Goal: Task Accomplishment & Management: Manage account settings

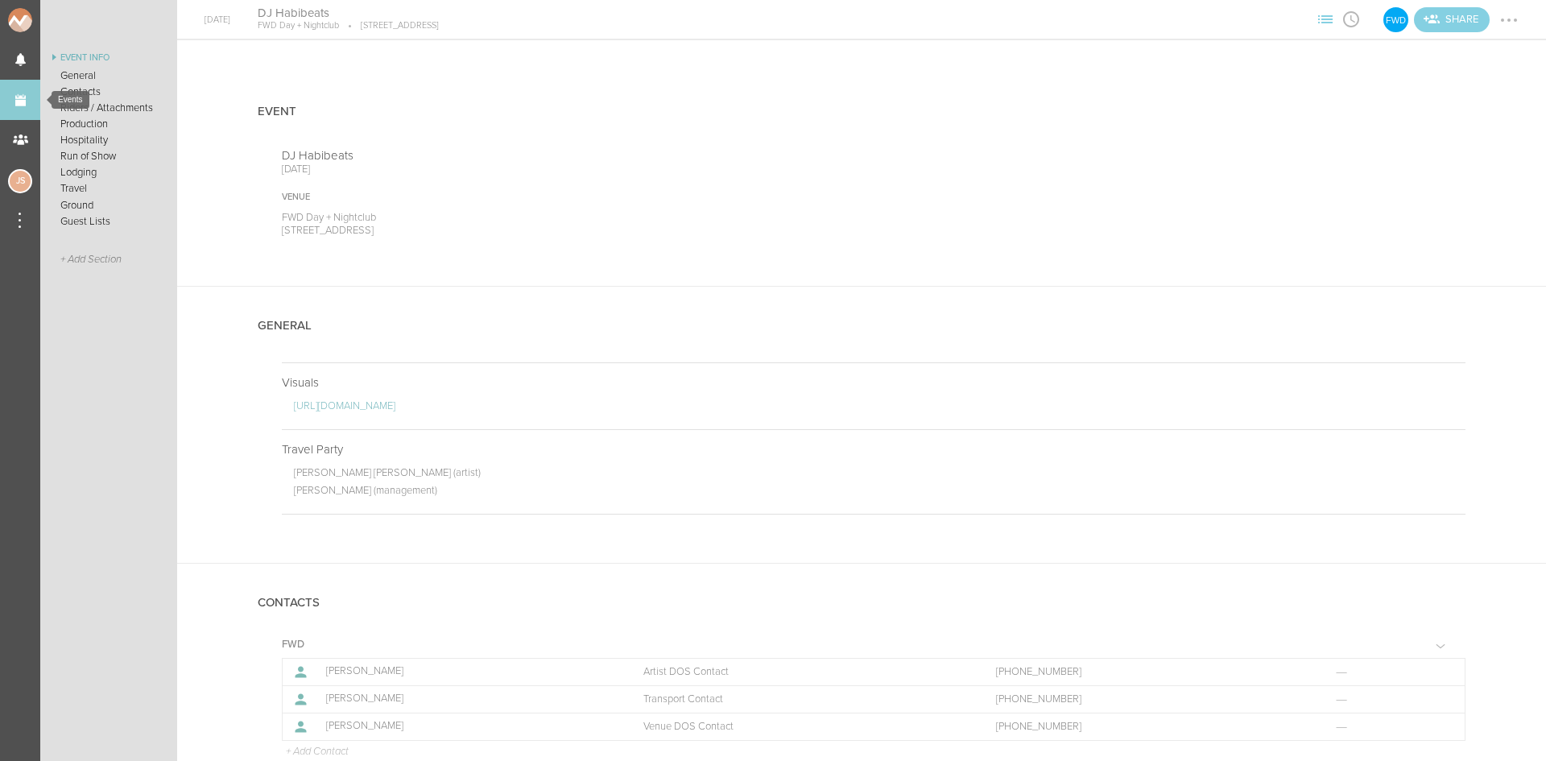
click at [31, 98] on link "Events" at bounding box center [20, 100] width 40 height 40
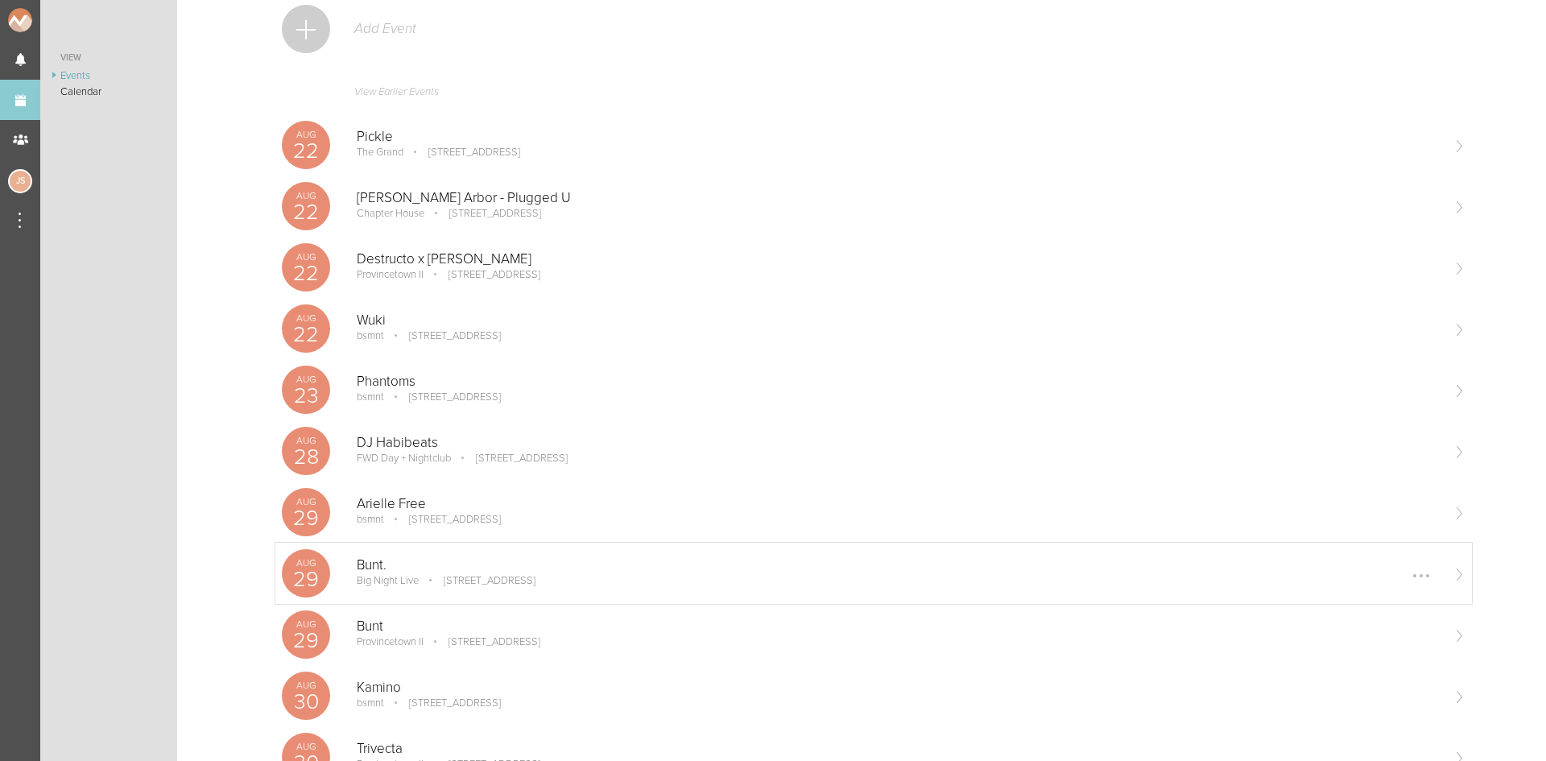
scroll to position [403, 0]
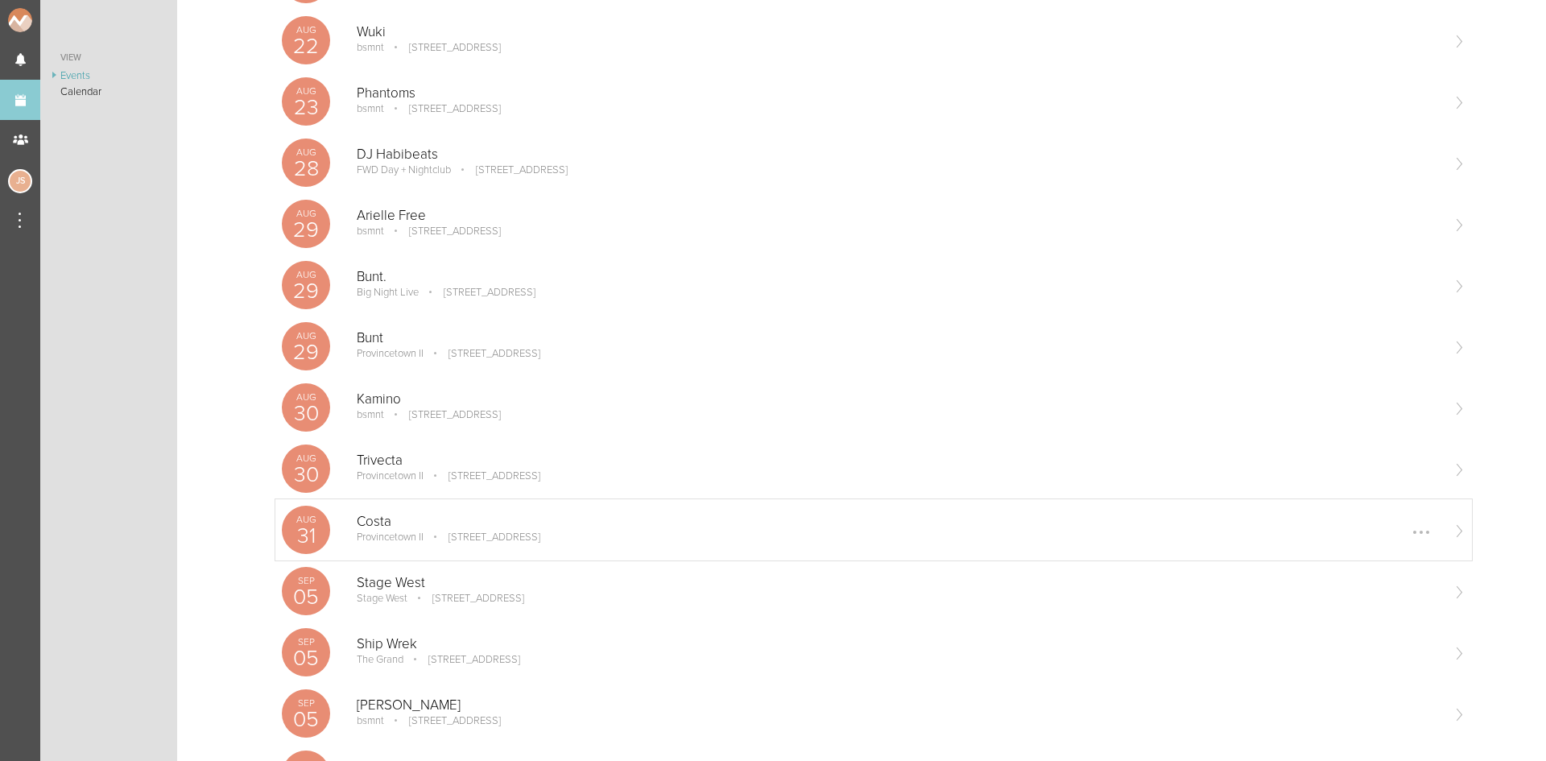
click at [510, 534] on p "[STREET_ADDRESS]" at bounding box center [483, 537] width 114 height 13
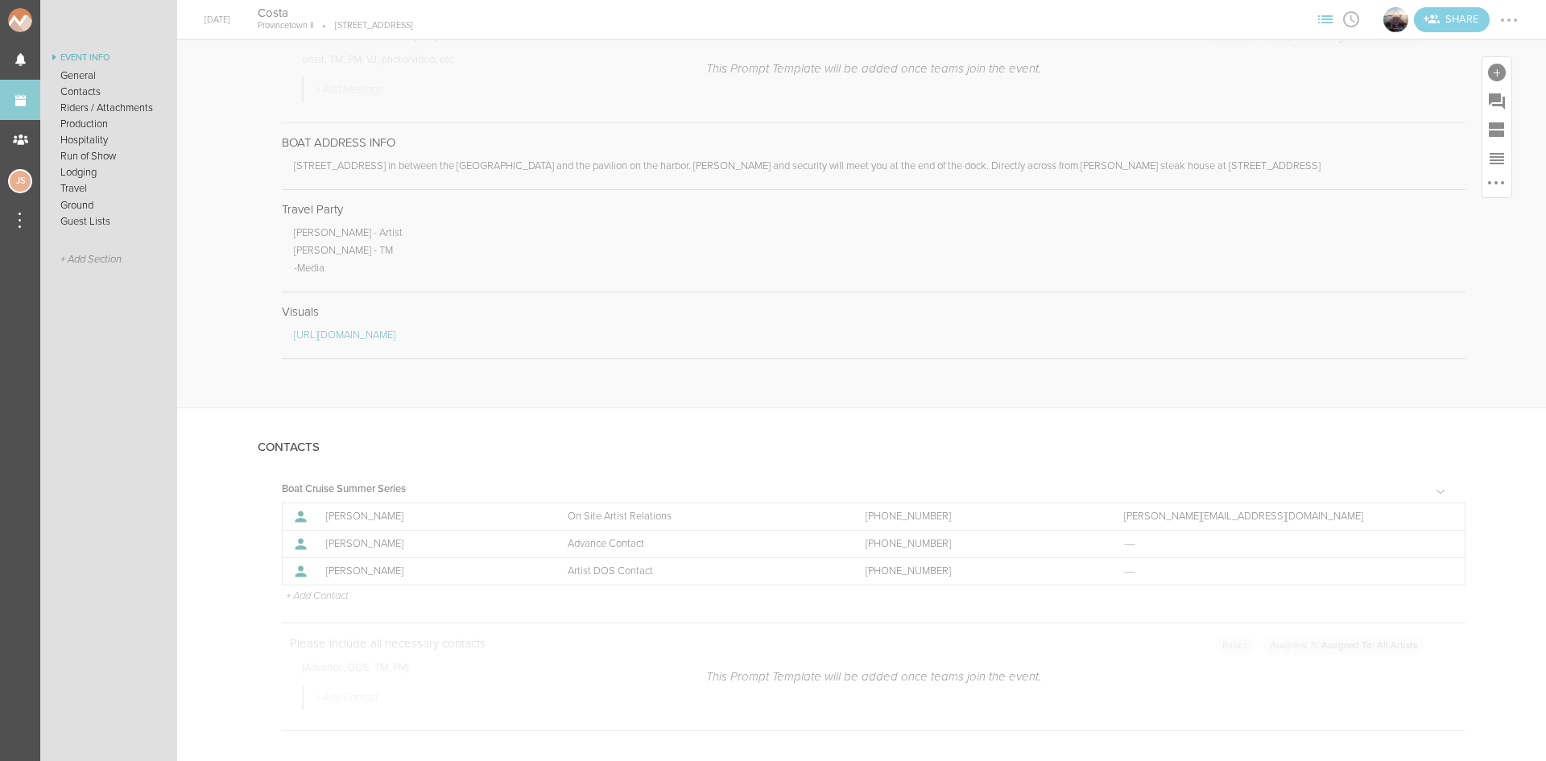
scroll to position [805, 0]
click at [1440, 209] on div at bounding box center [1453, 212] width 26 height 26
click at [1390, 217] on link "Edit Note" at bounding box center [1404, 213] width 124 height 29
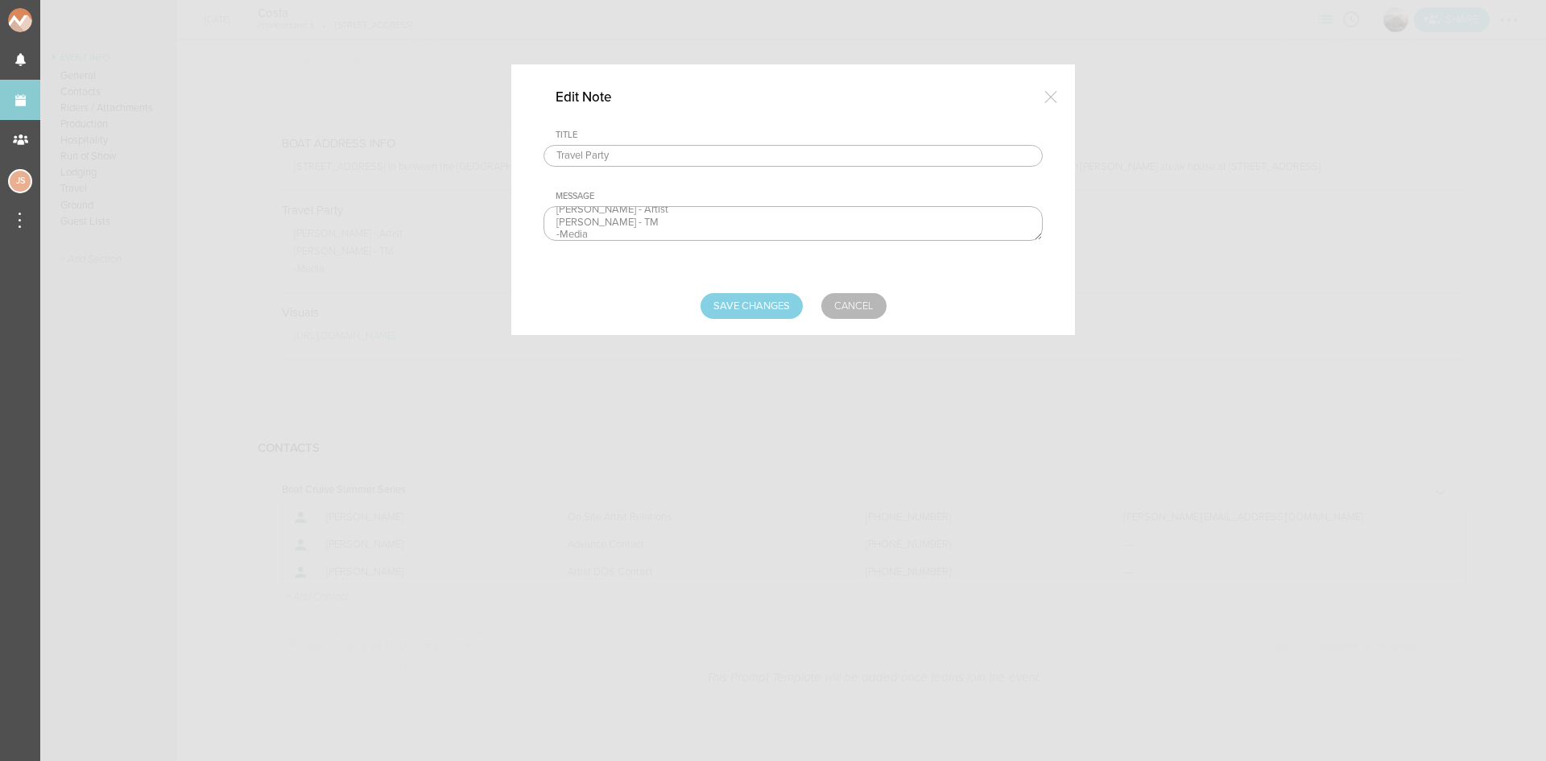
scroll to position [13, 0]
click at [549, 229] on textarea "[PERSON_NAME] - Artist [PERSON_NAME] - TM -Media" at bounding box center [793, 223] width 499 height 35
type textarea "[PERSON_NAME] - Artist [PERSON_NAME] - [PERSON_NAME] -Media"
click at [768, 296] on input "Save Changes" at bounding box center [752, 306] width 102 height 26
type input "Saving..."
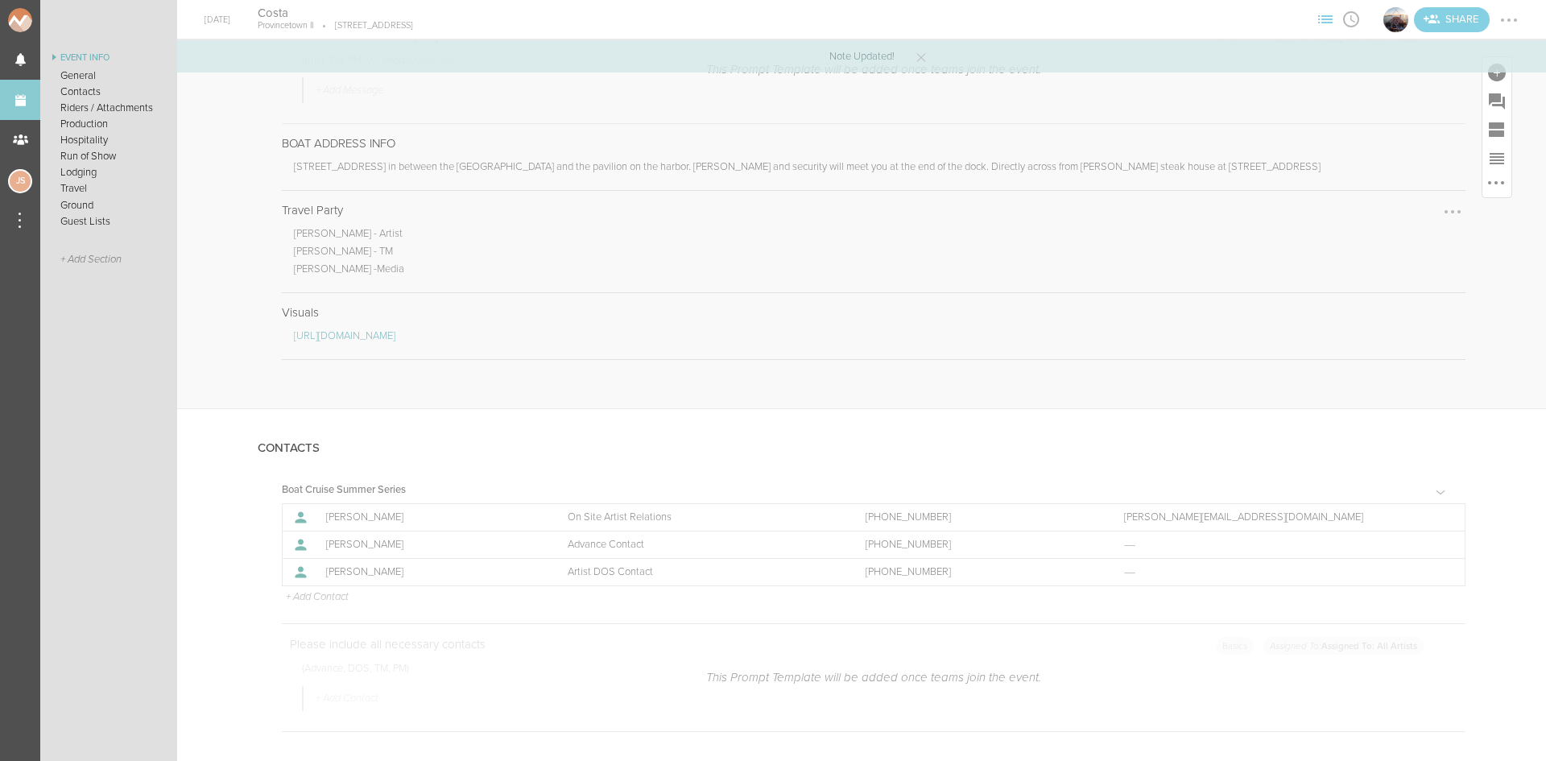
click at [1440, 216] on div at bounding box center [1453, 212] width 26 height 26
click at [1416, 216] on link "Edit Note" at bounding box center [1404, 213] width 124 height 29
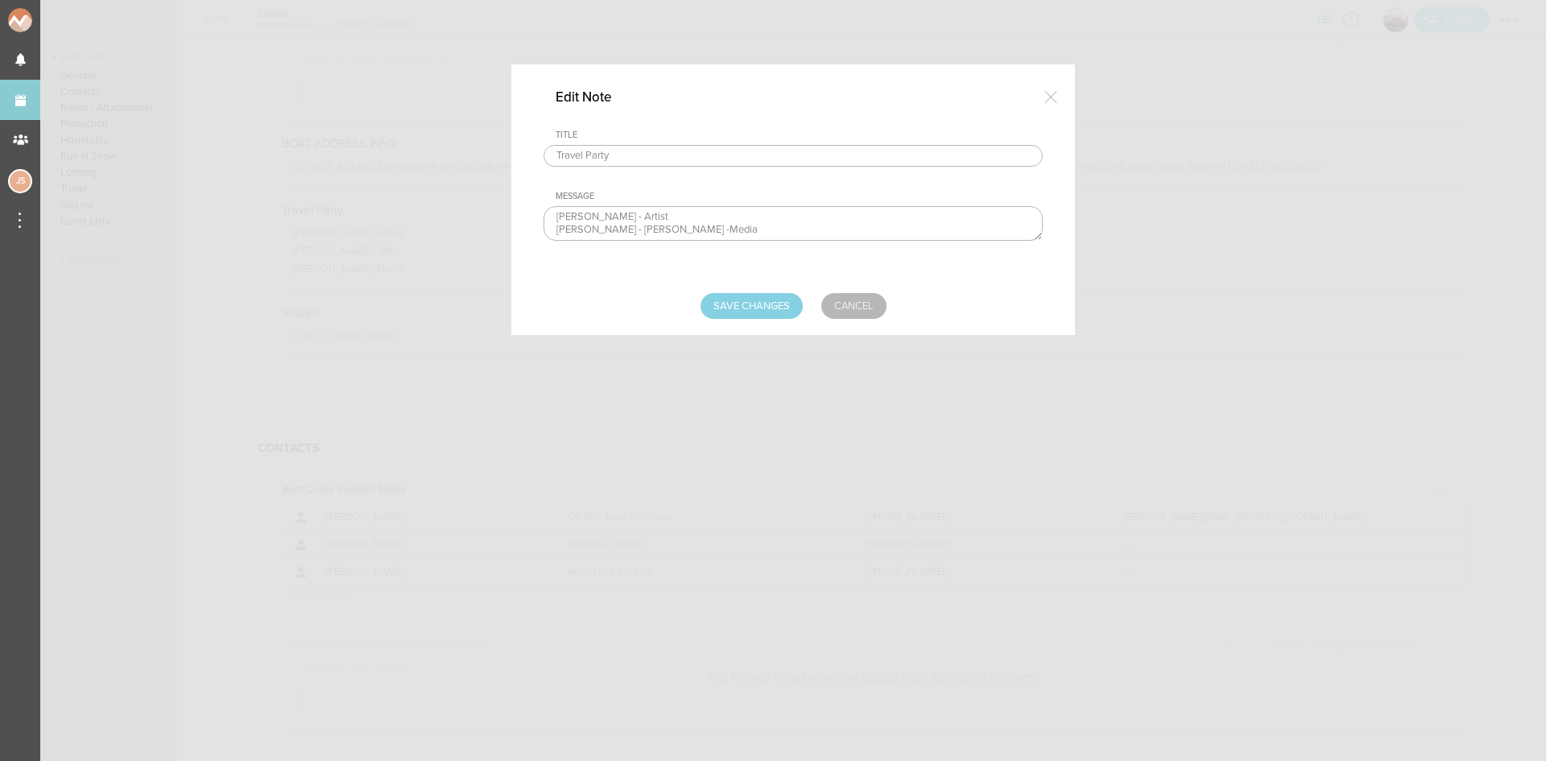
click at [776, 234] on textarea "[PERSON_NAME] - Artist [PERSON_NAME] - [PERSON_NAME] -Media" at bounding box center [793, 223] width 499 height 35
click at [603, 228] on textarea "[PERSON_NAME] - Artist [PERSON_NAME] - [PERSON_NAME] -Media" at bounding box center [793, 223] width 499 height 35
click at [654, 232] on textarea "[PERSON_NAME] - Artist [PERSON_NAME] - [PERSON_NAME] -Media" at bounding box center [793, 223] width 499 height 35
type textarea "[PERSON_NAME] - Artist [PERSON_NAME] - [PERSON_NAME] - Media [PERSON_NAME] - Ph…"
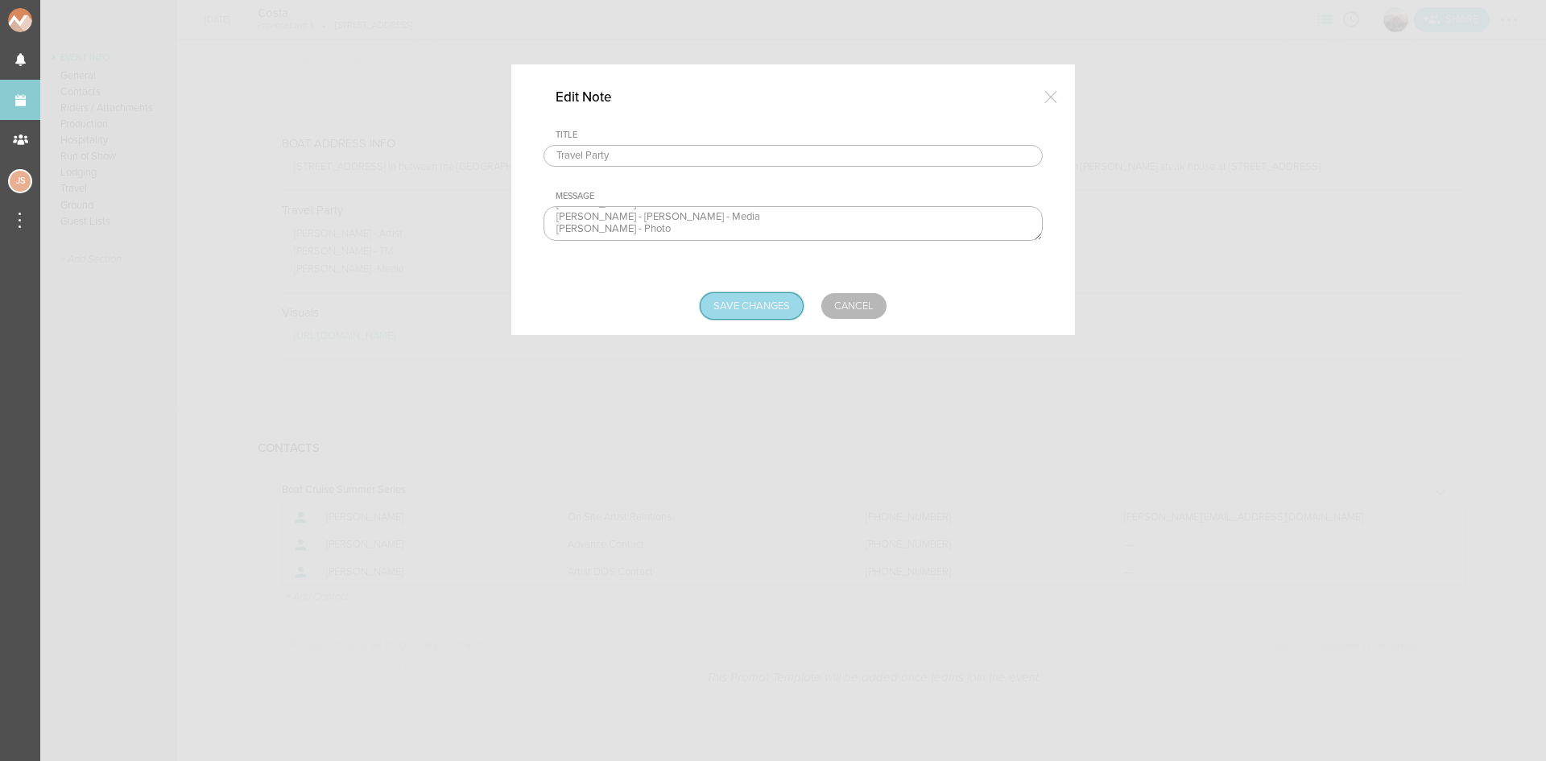
click at [724, 300] on input "Save Changes" at bounding box center [752, 306] width 102 height 26
type input "Saving..."
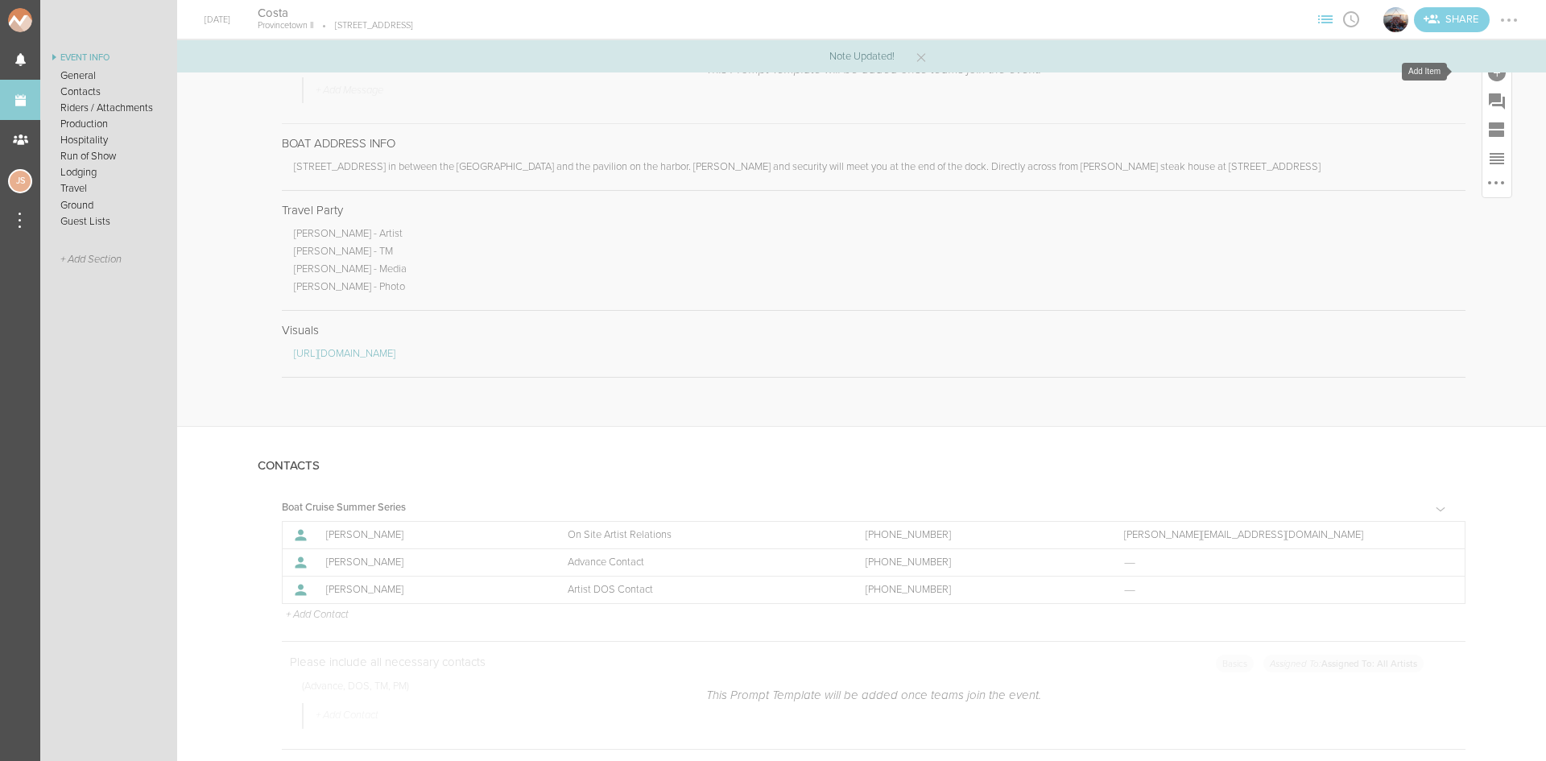
click at [1488, 78] on div at bounding box center [1497, 73] width 18 height 18
drag, startPoint x: 1244, startPoint y: 325, endPoint x: 1230, endPoint y: 303, distance: 25.7
click at [1256, 325] on icon at bounding box center [1272, 319] width 32 height 32
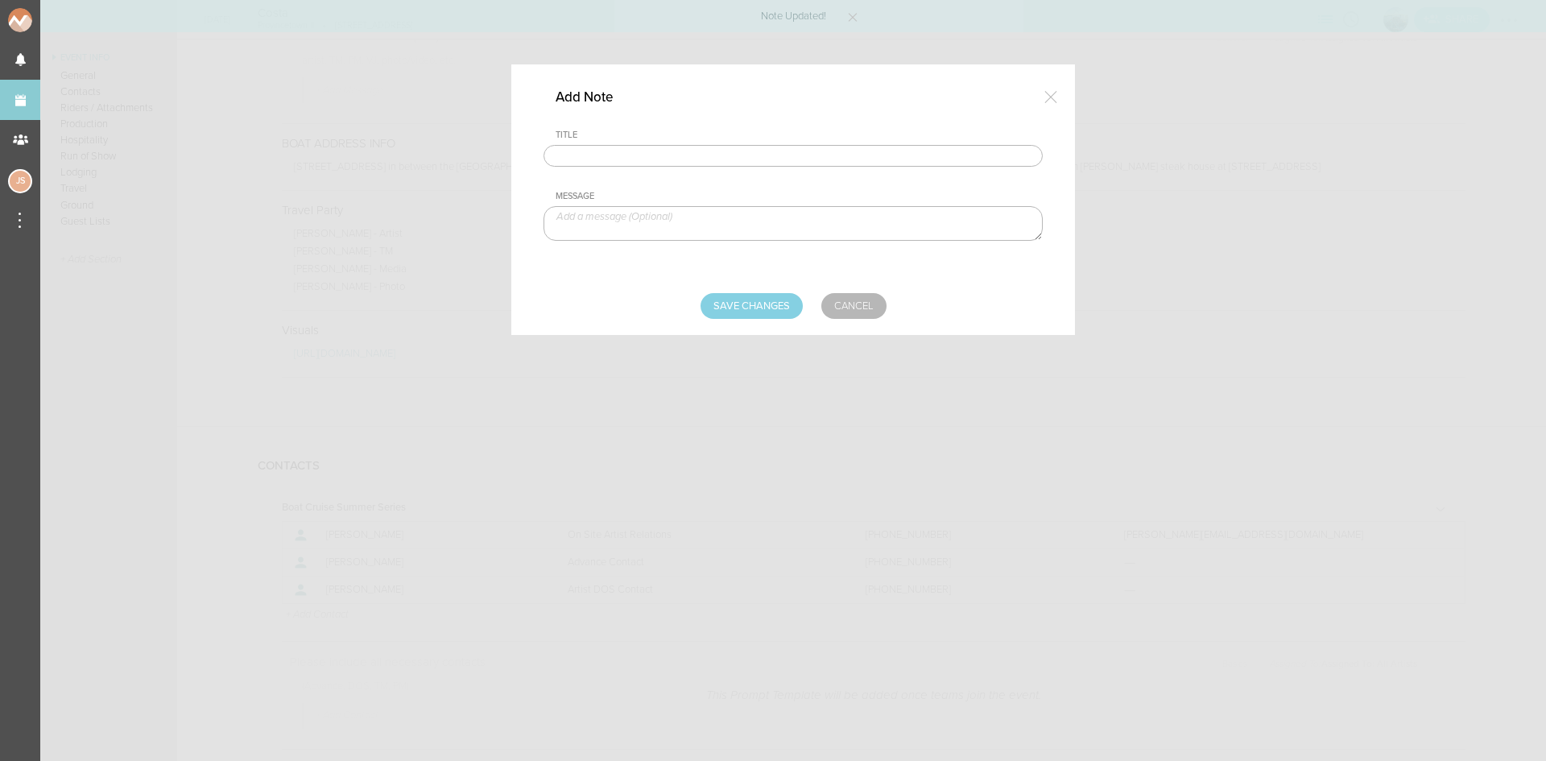
click at [743, 147] on input "text" at bounding box center [793, 156] width 499 height 23
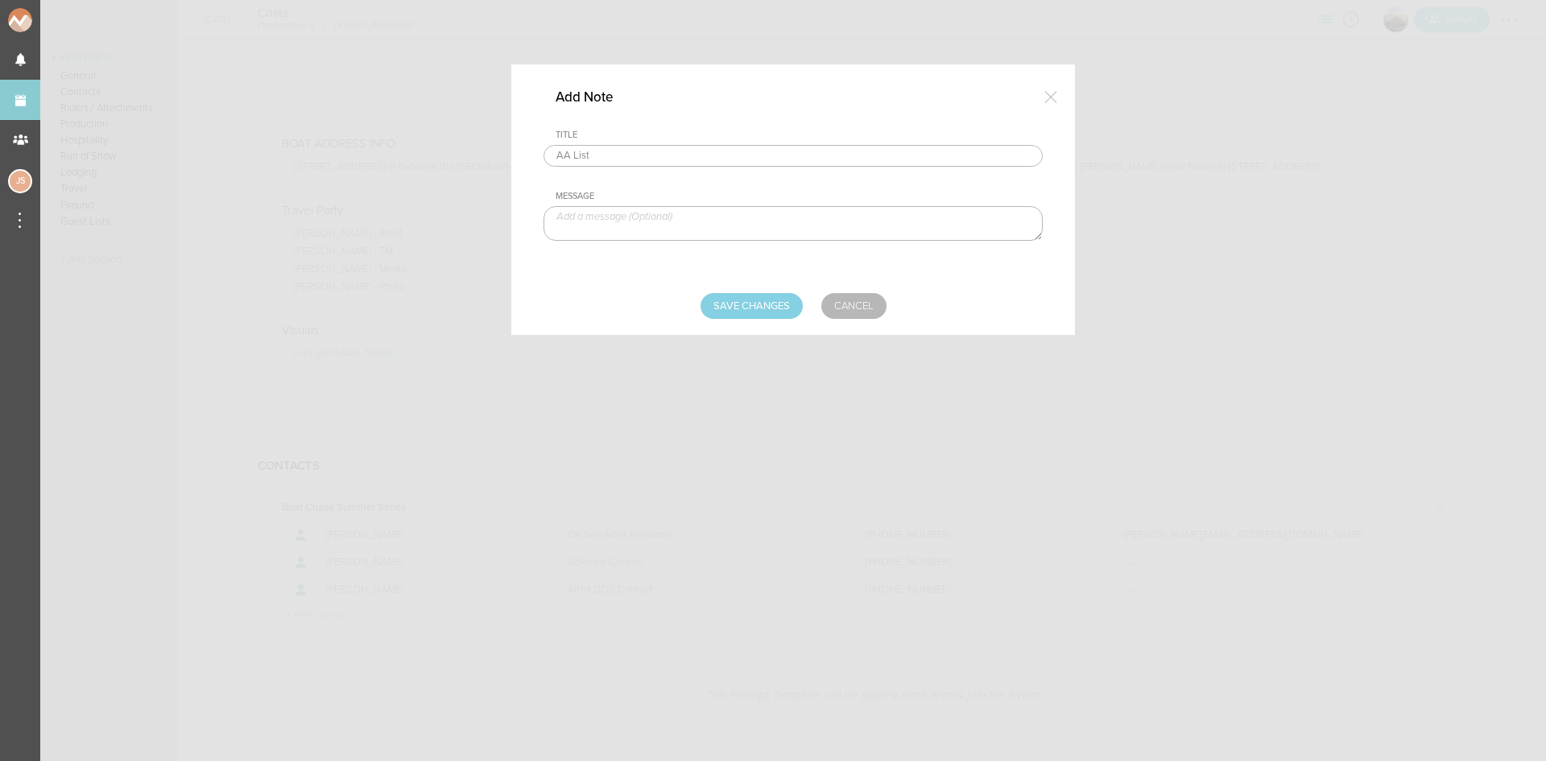
type input "AA List"
drag, startPoint x: 798, startPoint y: 245, endPoint x: 792, endPoint y: 234, distance: 13.0
click at [797, 243] on div "Title AA List Message" at bounding box center [793, 199] width 499 height 139
click at [792, 234] on textarea at bounding box center [793, 223] width 499 height 35
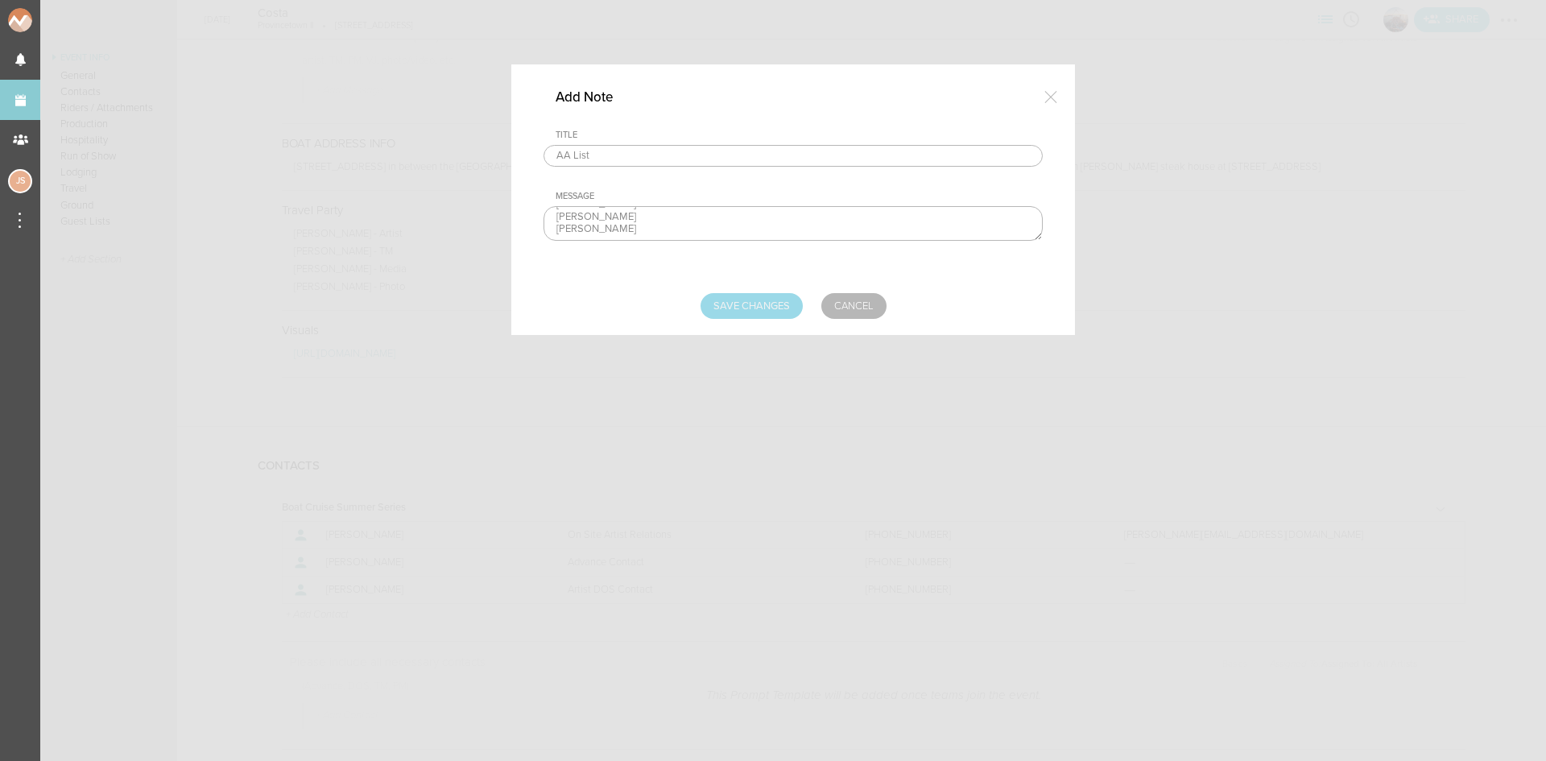
type textarea "[PERSON_NAME] [PERSON_NAME] [PERSON_NAME]"
click at [765, 301] on input "Save Changes" at bounding box center [752, 306] width 102 height 26
type input "Saving..."
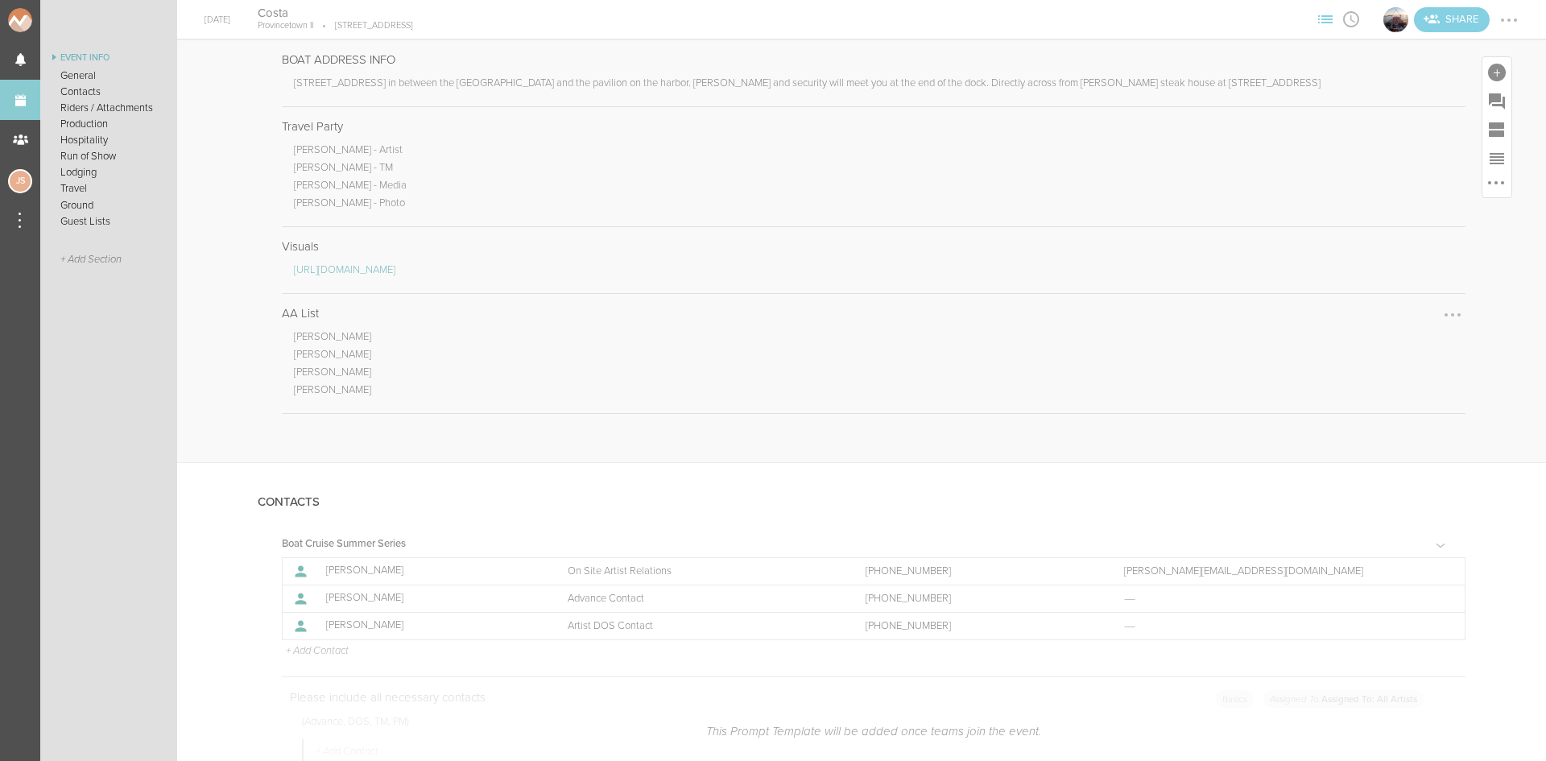
scroll to position [886, 0]
click at [1440, 311] on div at bounding box center [1453, 318] width 26 height 26
click at [1422, 317] on link "Edit Note" at bounding box center [1404, 319] width 124 height 29
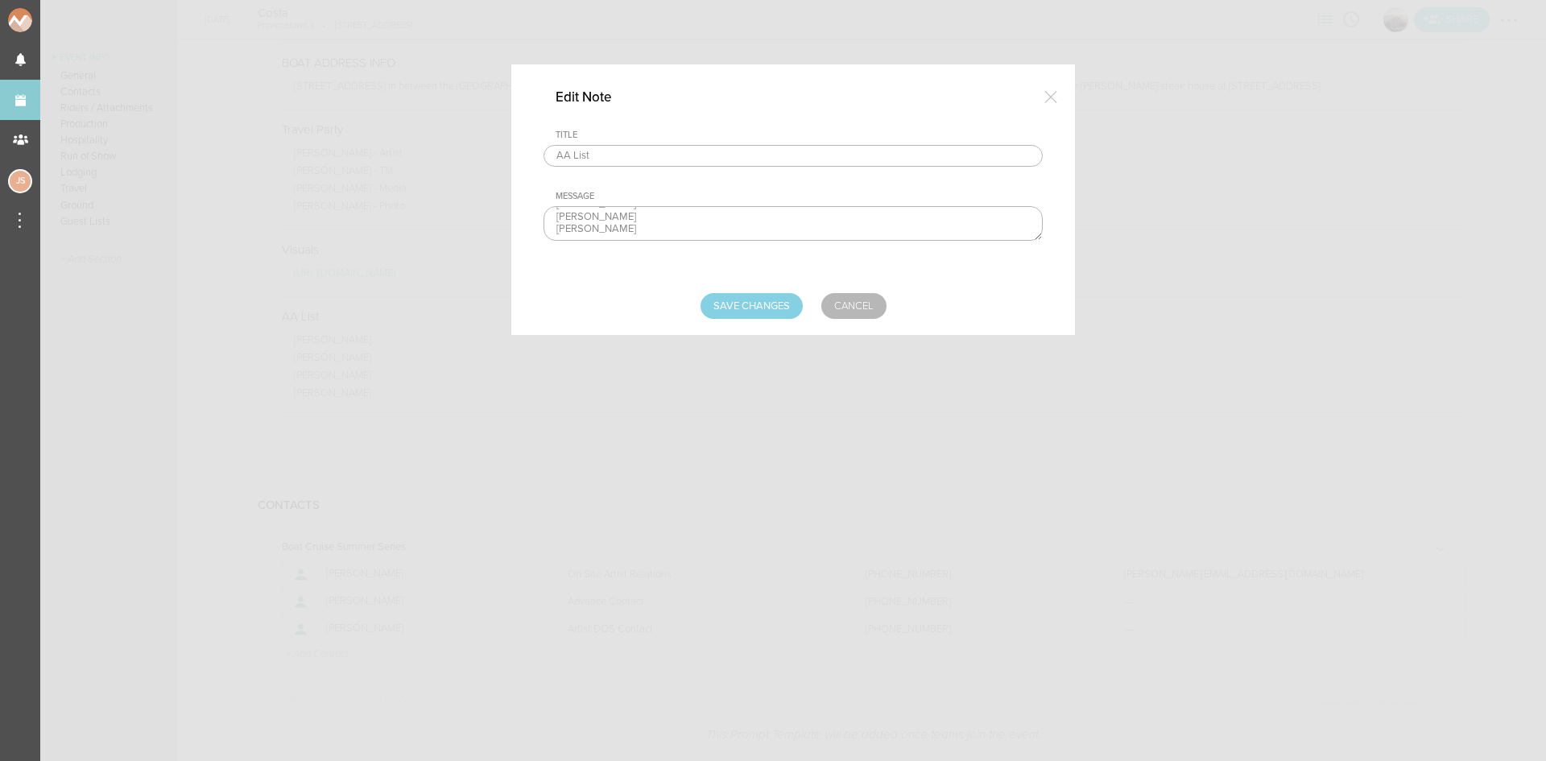
scroll to position [38, 0]
click at [674, 221] on textarea "[PERSON_NAME] [PERSON_NAME] [PERSON_NAME]" at bounding box center [793, 223] width 499 height 35
type textarea "[PERSON_NAME] [PERSON_NAME] [PERSON_NAME] [PERSON_NAME] [PERSON_NAME]"
click at [780, 305] on input "Save Changes" at bounding box center [752, 306] width 102 height 26
type input "Saving..."
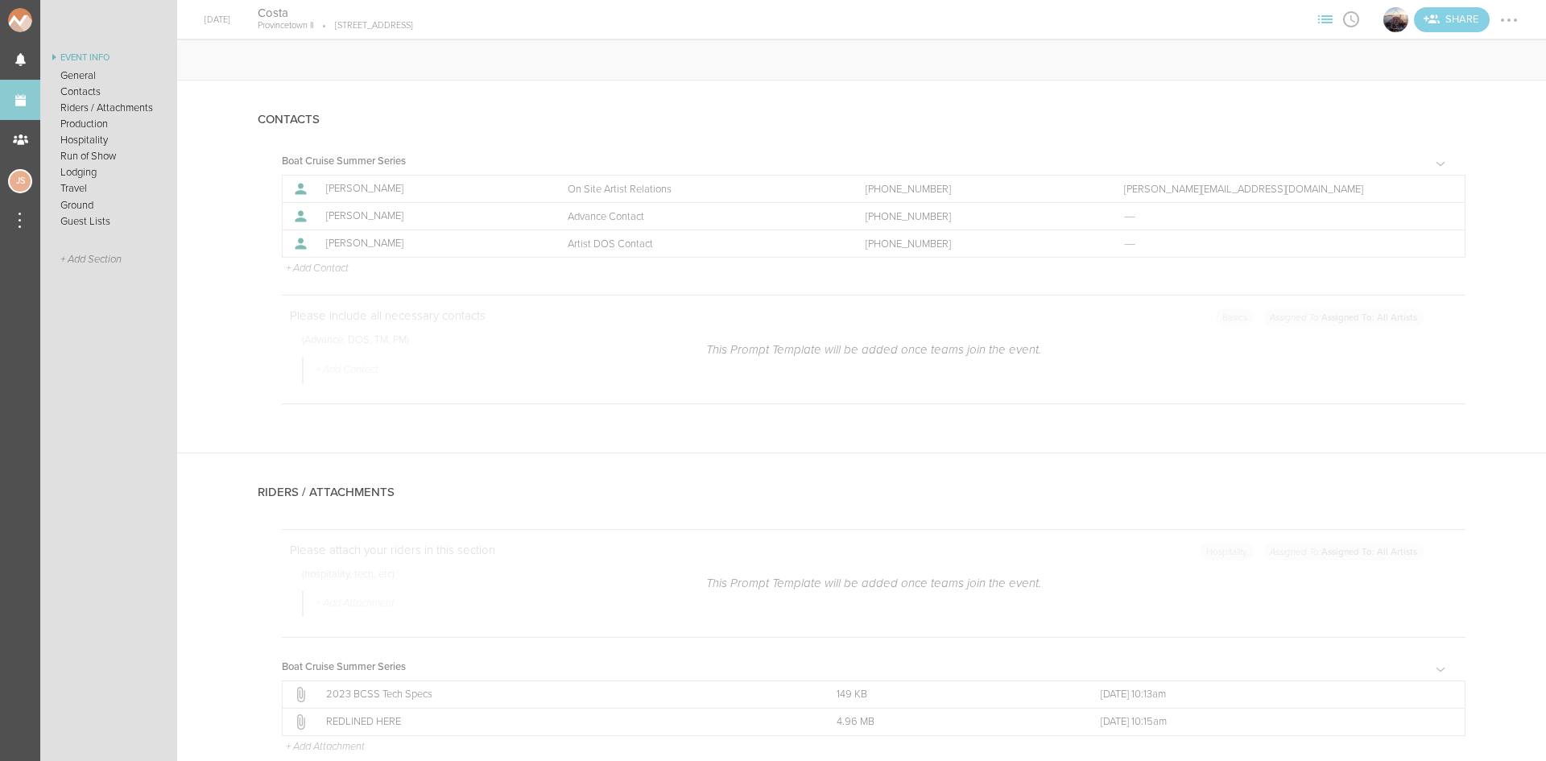
scroll to position [1047, 0]
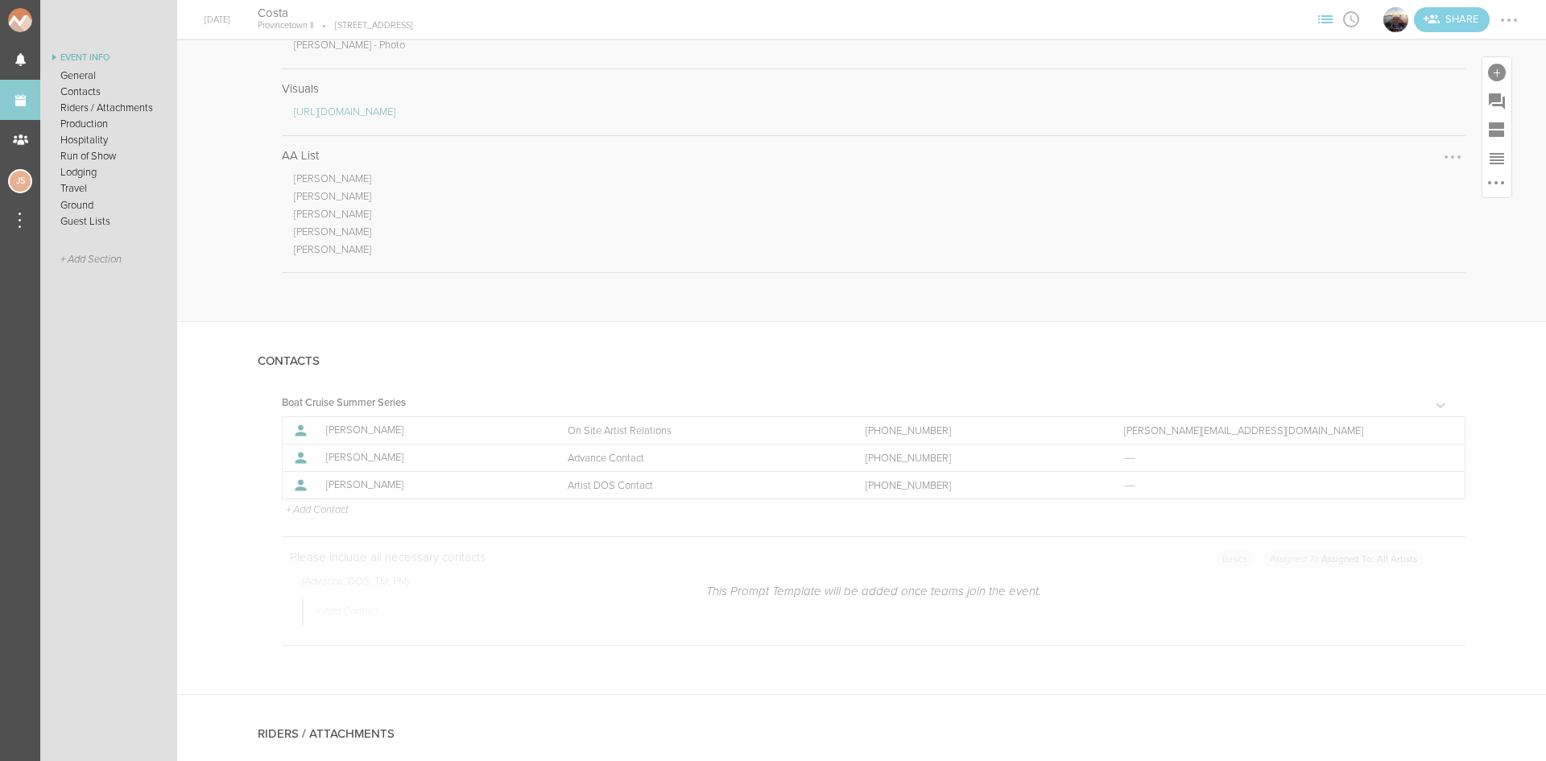
click at [1446, 155] on div at bounding box center [1453, 157] width 26 height 26
click at [1406, 158] on link "Edit Note" at bounding box center [1404, 158] width 124 height 29
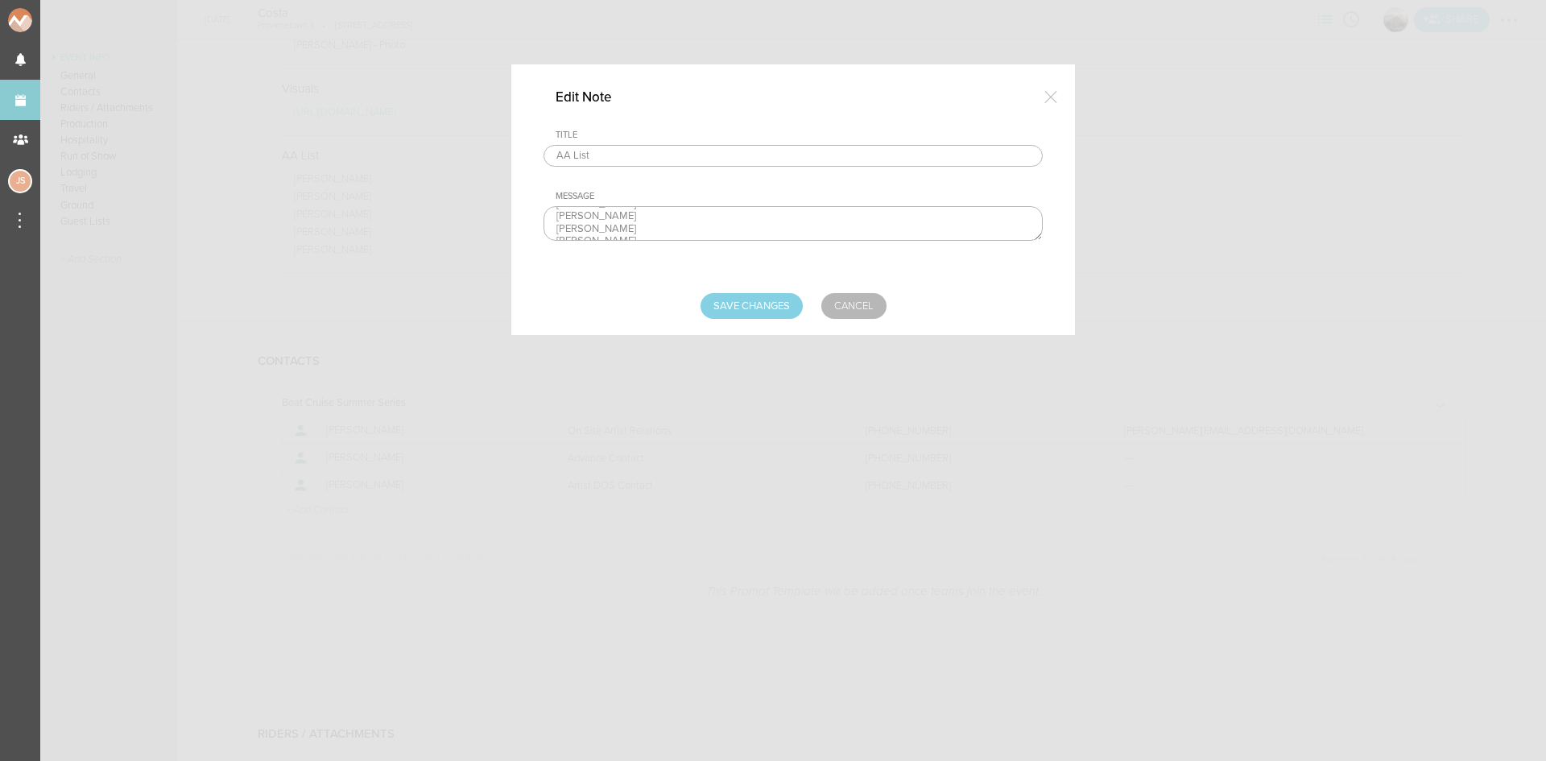
scroll to position [50, 0]
click at [720, 218] on textarea "[PERSON_NAME] [PERSON_NAME] [PERSON_NAME] [PERSON_NAME] [PERSON_NAME]" at bounding box center [793, 223] width 499 height 35
type textarea "[PERSON_NAME] [PERSON_NAME] [PERSON_NAME] [PERSON_NAME] [PERSON_NAME] [PERSON_N…"
click at [763, 313] on input "Save Changes" at bounding box center [752, 306] width 102 height 26
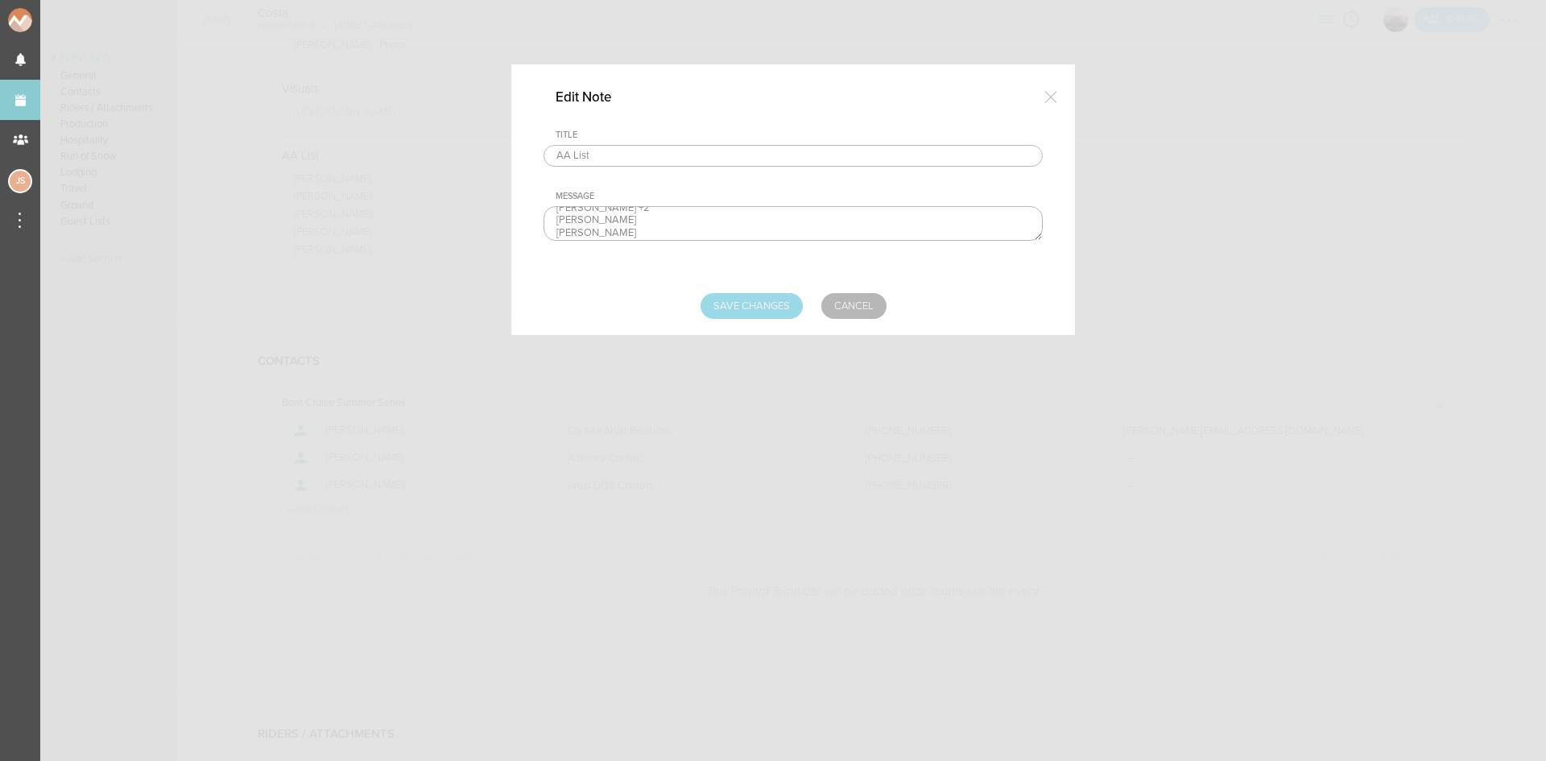
type input "Saving..."
